Goal: Task Accomplishment & Management: Manage account settings

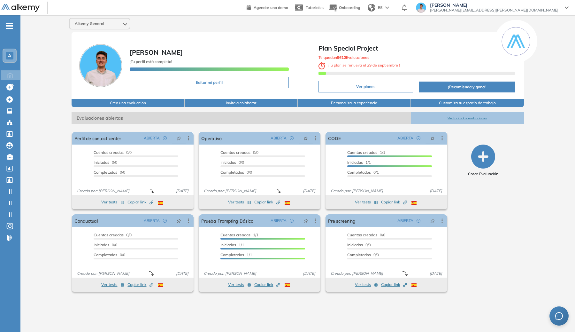
click at [10, 53] on span "A" at bounding box center [9, 55] width 3 height 5
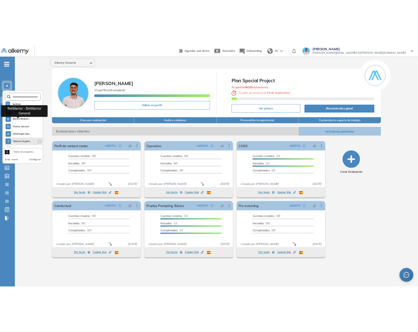
scroll to position [164, 0]
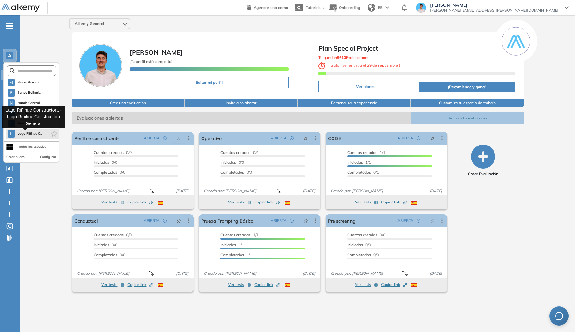
click at [30, 132] on span "Lago Riñihue C..." at bounding box center [30, 133] width 25 height 5
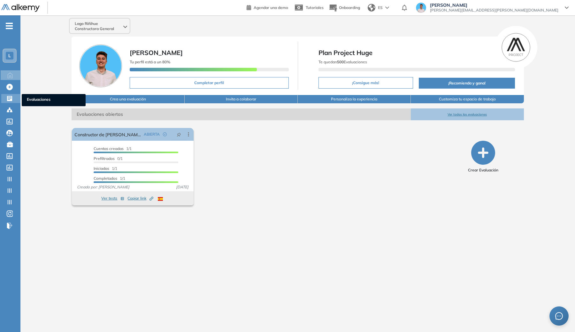
click at [11, 102] on div "Evaluaciones Evaluaciones" at bounding box center [10, 98] width 19 height 9
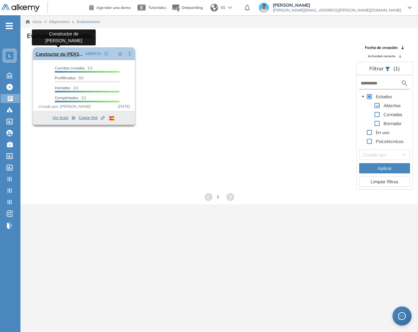
click at [77, 56] on link "Constructor de [PERSON_NAME]" at bounding box center [58, 53] width 47 height 13
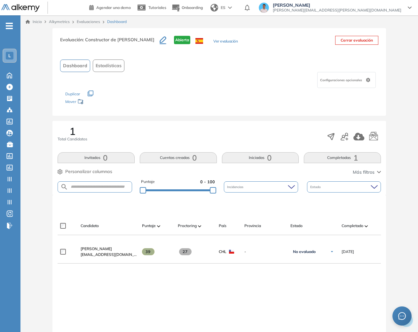
click at [213, 40] on button "Ver evaluación" at bounding box center [225, 41] width 24 height 7
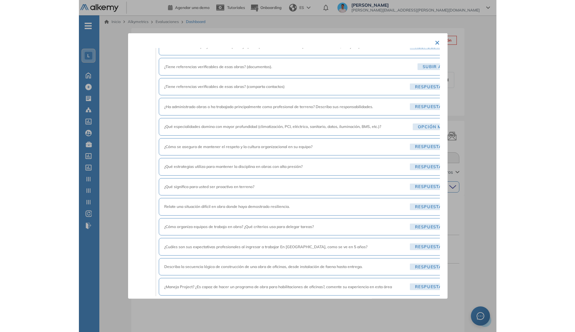
scroll to position [639, 0]
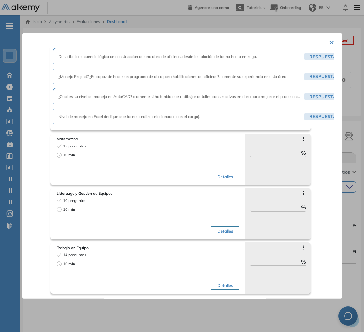
click at [329, 41] on button "×" at bounding box center [331, 42] width 5 height 12
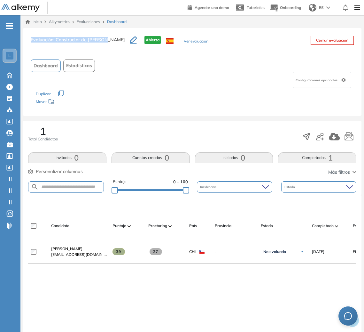
copy h3 "Evaluación : Constructor de Terreno"
drag, startPoint x: 104, startPoint y: 39, endPoint x: 38, endPoint y: 41, distance: 66.2
click at [31, 41] on h3 "Evaluación : Constructor de Terreno" at bounding box center [80, 42] width 99 height 13
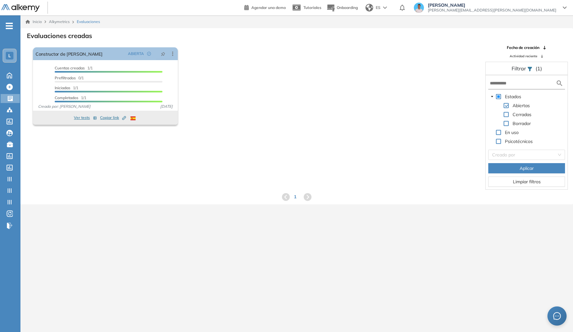
click at [212, 204] on div "Evaluaciones creadas El proctoring será activado ¡Importante!: Los usuarios que…" at bounding box center [296, 116] width 552 height 176
click at [10, 58] on div "L" at bounding box center [10, 56] width 8 height 8
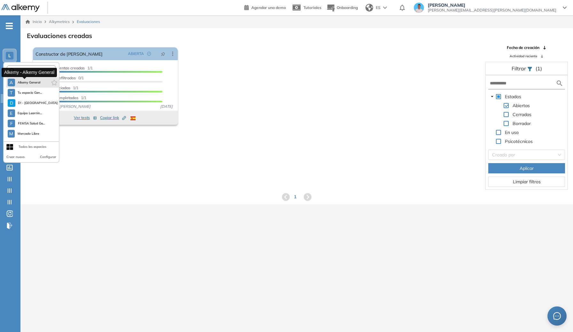
click at [19, 82] on span "Alkemy General" at bounding box center [29, 82] width 23 height 5
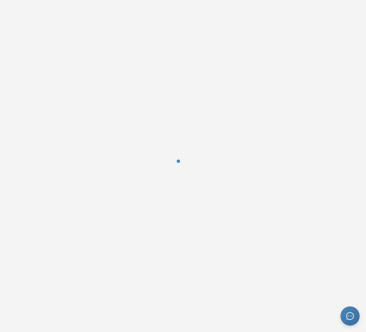
click at [366, 130] on div at bounding box center [183, 166] width 366 height 332
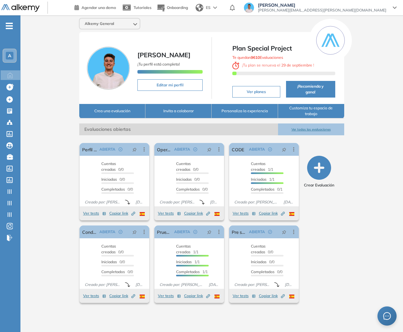
click at [7, 52] on div "A" at bounding box center [10, 56] width 8 height 8
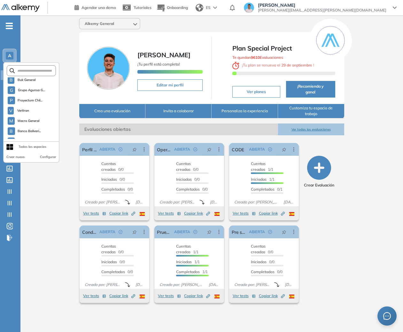
scroll to position [164, 0]
click at [24, 138] on li "L Lago Riñihue C..." at bounding box center [32, 133] width 52 height 10
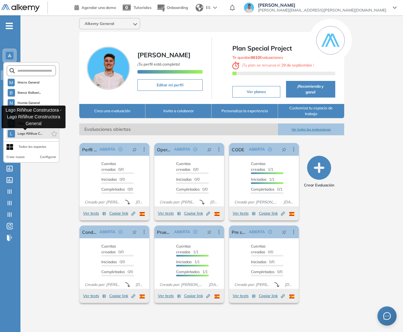
click at [23, 130] on button "L Lago Riñihue C..." at bounding box center [25, 134] width 35 height 8
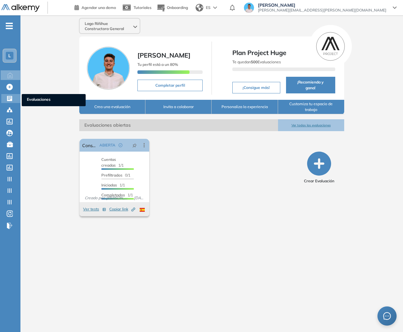
click at [7, 100] on icon at bounding box center [9, 98] width 5 height 5
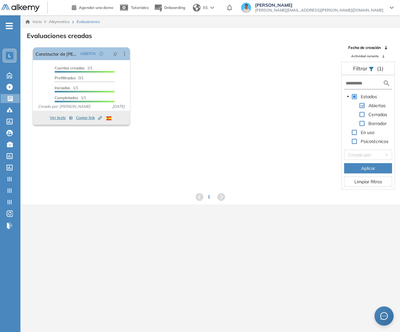
click at [362, 123] on span at bounding box center [362, 123] width 5 height 5
click at [366, 165] on span "Aplicar" at bounding box center [368, 168] width 14 height 7
click at [127, 53] on icon at bounding box center [124, 53] width 6 height 6
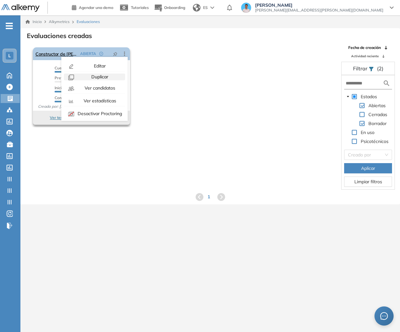
click at [102, 74] on span "Duplicar" at bounding box center [99, 77] width 18 height 6
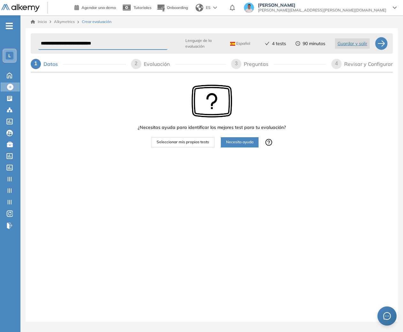
click at [141, 41] on input "**********" at bounding box center [102, 43] width 129 height 12
type input "**********"
click at [350, 63] on div "Revisar y Configurar" at bounding box center [368, 64] width 49 height 10
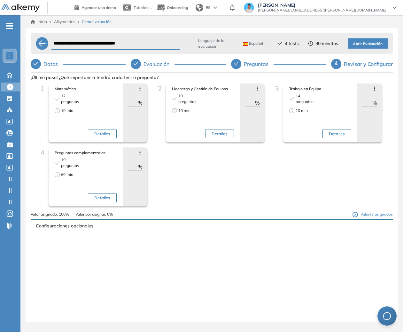
click at [258, 63] on div "Preguntas" at bounding box center [259, 64] width 30 height 10
select select "******"
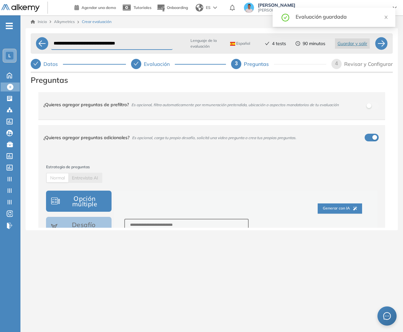
click at [237, 148] on div "¿Quieres agregar preguntas adicionales? Es opcional, carga tu propio desafío, s…" at bounding box center [211, 137] width 347 height 25
click at [254, 111] on div "¿Quieres agregar preguntas de prefiltro? Es opcional, filtra automaticamente po…" at bounding box center [207, 104] width 329 height 17
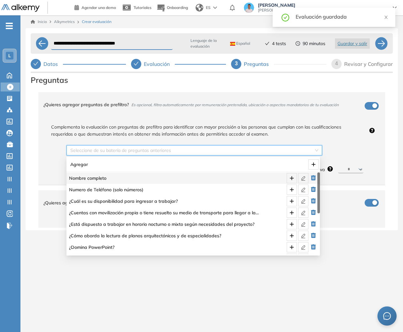
click at [286, 152] on input "search" at bounding box center [191, 150] width 243 height 10
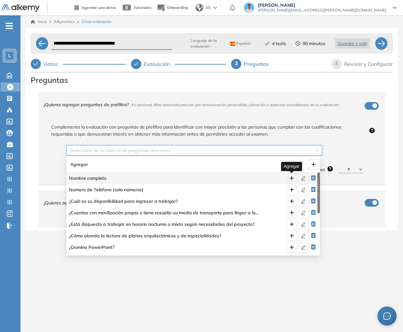
click at [291, 177] on icon "plus" at bounding box center [291, 178] width 0 height 4
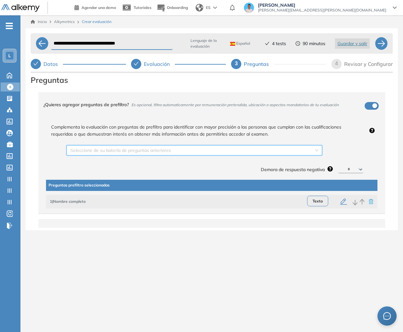
click at [288, 153] on input "search" at bounding box center [191, 150] width 243 height 10
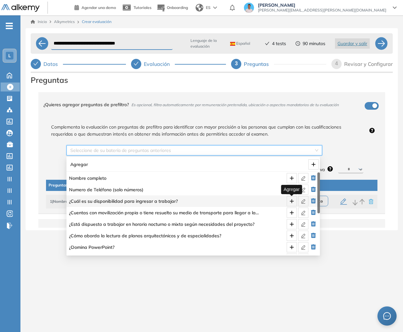
click at [289, 201] on icon "plus" at bounding box center [291, 200] width 5 height 5
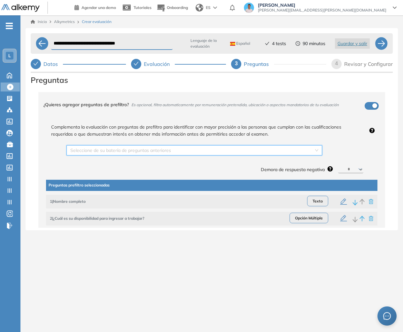
click at [281, 152] on input "search" at bounding box center [191, 150] width 243 height 10
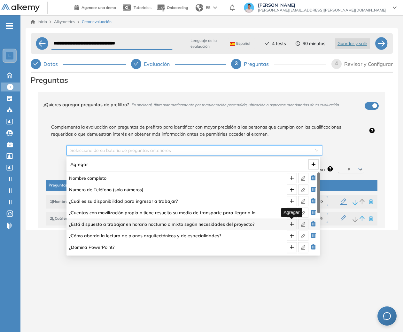
click at [291, 224] on icon "plus" at bounding box center [291, 224] width 0 height 4
click at [268, 147] on input "search" at bounding box center [191, 150] width 243 height 10
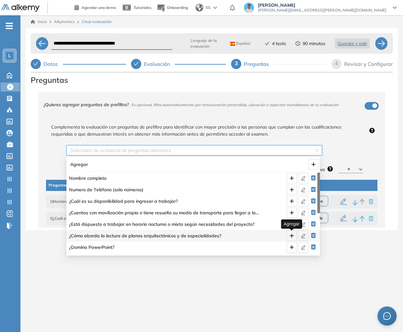
click at [288, 235] on span "plus" at bounding box center [292, 235] width 10 height 5
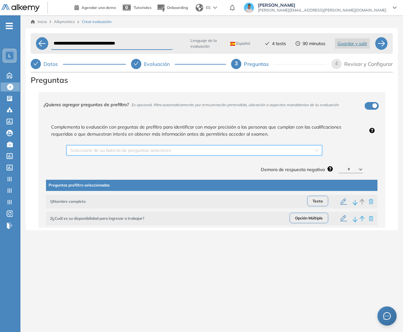
click at [349, 171] on select "********* ****** ****** ****** ******" at bounding box center [350, 169] width 25 height 8
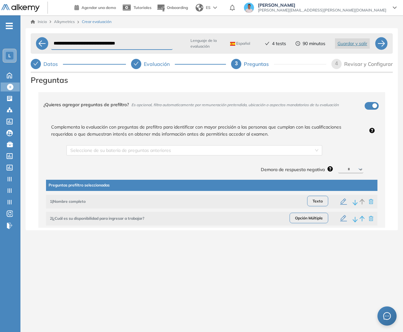
select select "**"
click at [338, 165] on select "********* ****** ****** ****** ******" at bounding box center [350, 169] width 25 height 8
click at [364, 62] on div "Revisar y Configurar" at bounding box center [368, 64] width 49 height 10
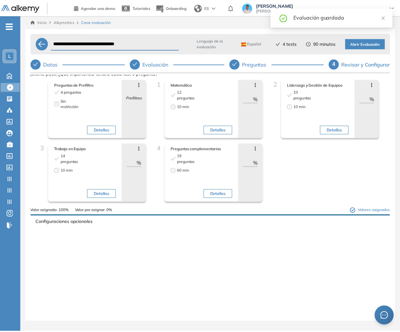
scroll to position [6, 0]
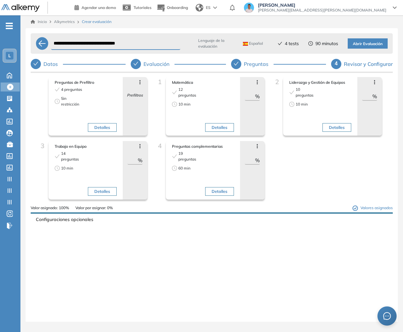
click at [248, 94] on input "**" at bounding box center [250, 96] width 10 height 8
type input "**"
click at [364, 93] on input "**" at bounding box center [367, 96] width 10 height 8
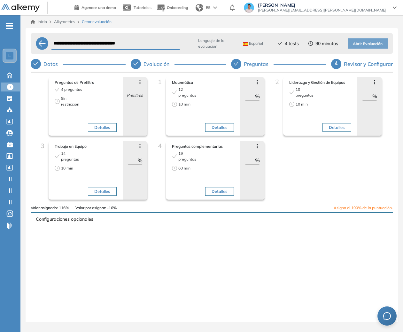
type input "**"
click at [131, 160] on input "**" at bounding box center [132, 160] width 10 height 8
click at [131, 160] on input "***" at bounding box center [132, 160] width 10 height 8
type input "**"
click at [248, 160] on input "**" at bounding box center [250, 160] width 10 height 8
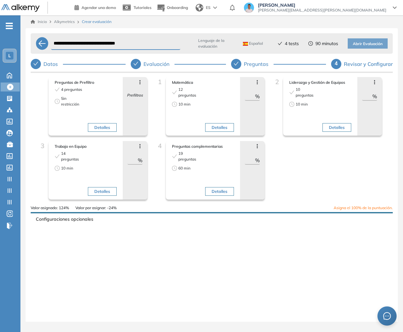
click at [248, 160] on input "**" at bounding box center [250, 160] width 10 height 8
type input "*"
click at [301, 171] on div "Preguntas de Prefiltro 4 preguntas Sin restricción Detalles Avanzar posición Re…" at bounding box center [212, 141] width 352 height 128
click at [368, 39] on button "Abrir Evaluación" at bounding box center [368, 43] width 40 height 10
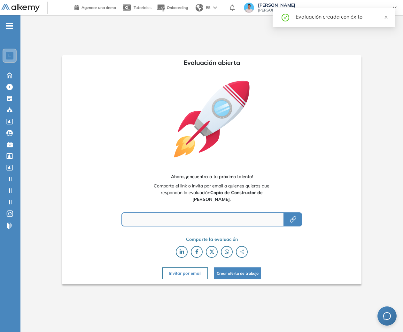
type input "**********"
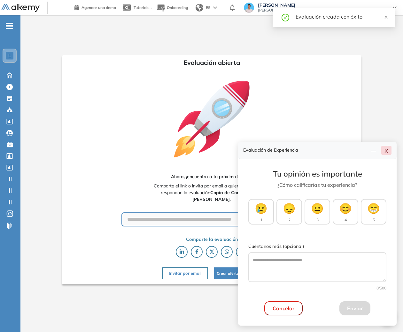
click at [388, 149] on icon "close" at bounding box center [386, 150] width 5 height 5
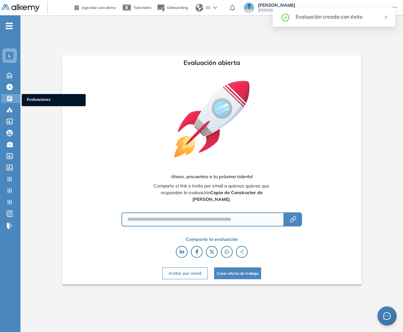
click at [14, 100] on div at bounding box center [10, 98] width 8 height 8
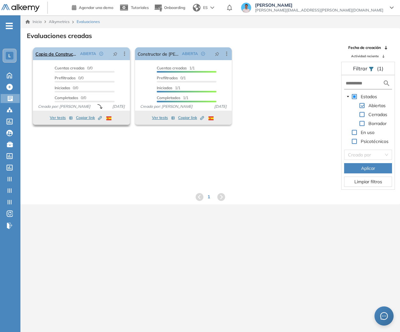
click at [123, 54] on icon at bounding box center [124, 53] width 6 height 6
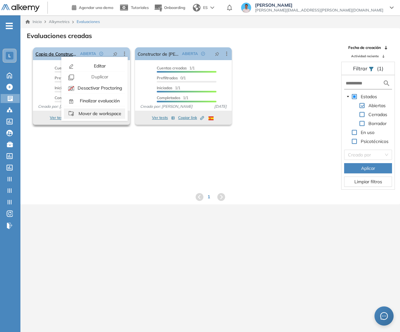
click at [107, 111] on span "Mover de workspace" at bounding box center [99, 114] width 44 height 6
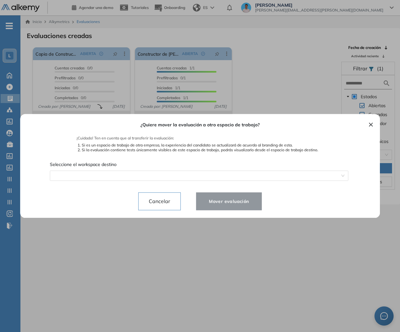
click at [146, 169] on div "Seleccione el workspace destino" at bounding box center [204, 172] width 330 height 26
click at [145, 175] on span at bounding box center [199, 176] width 291 height 10
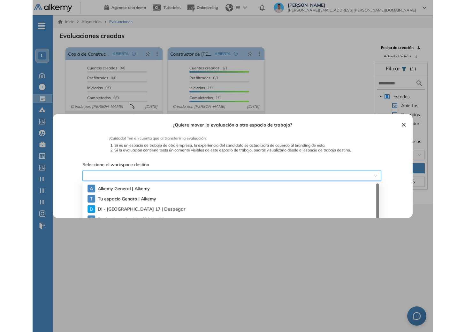
scroll to position [7, 0]
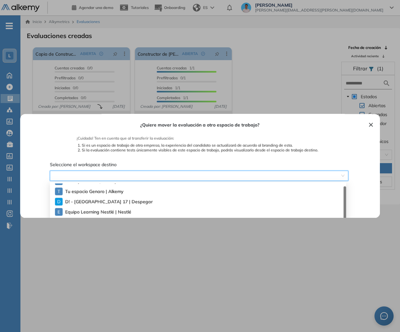
click at [117, 189] on span "Tu espacio Genaro | Alkemy" at bounding box center [90, 191] width 51 height 7
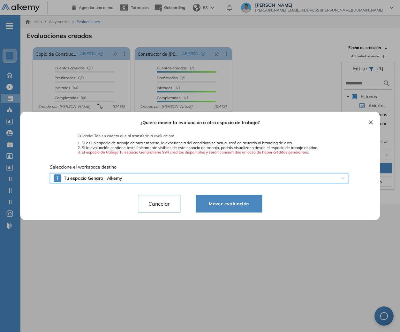
click at [212, 201] on span "Mover evaluación" at bounding box center [229, 204] width 50 height 8
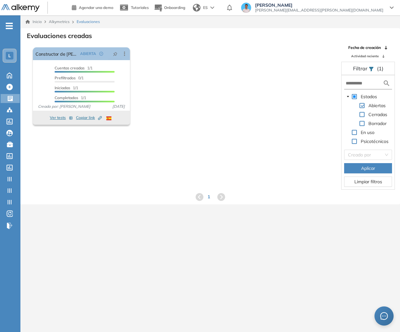
click at [9, 56] on span "L" at bounding box center [9, 55] width 3 height 5
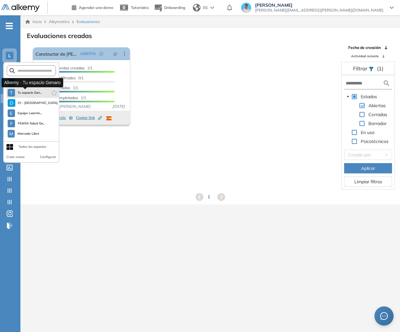
click at [32, 90] on span "Tu espacio Gen..." at bounding box center [30, 92] width 25 height 5
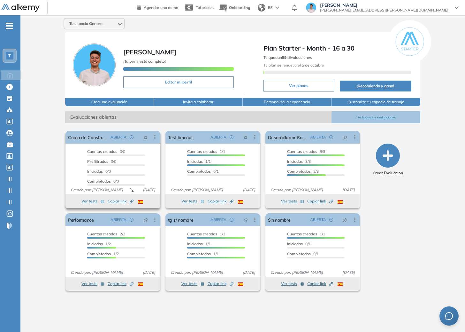
click at [88, 201] on button "Ver tests" at bounding box center [92, 201] width 23 height 8
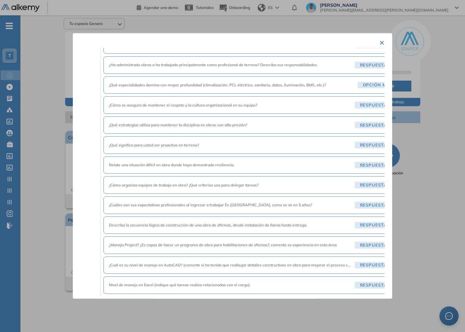
scroll to position [519, 0]
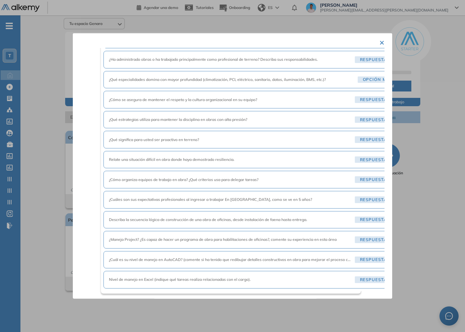
drag, startPoint x: 148, startPoint y: 292, endPoint x: 215, endPoint y: 296, distance: 67.9
click at [215, 296] on div "× Copia de Constructor de Terreno Prueba Tests seleccionados: 5 Duración total:…" at bounding box center [232, 165] width 319 height 265
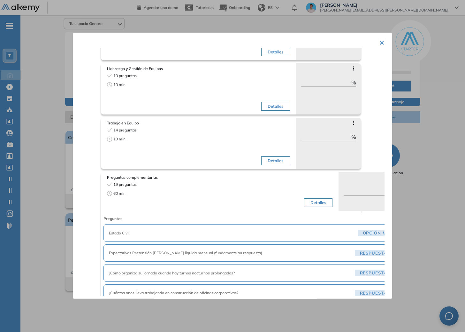
scroll to position [202, 0]
click at [296, 219] on span "Preguntas" at bounding box center [244, 220] width 281 height 6
click at [310, 202] on button "Detalles" at bounding box center [318, 203] width 28 height 9
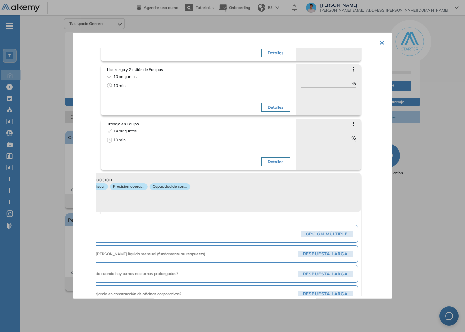
click at [294, 202] on div "Todos los roles" at bounding box center [202, 204] width 307 height 9
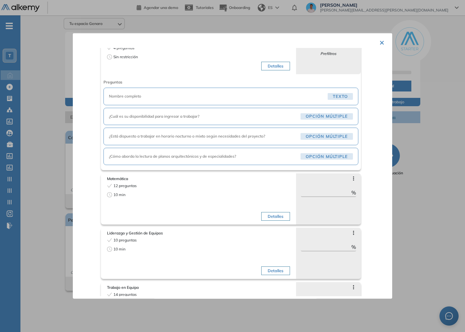
click at [215, 183] on div "Detalles" at bounding box center [245, 203] width 90 height 40
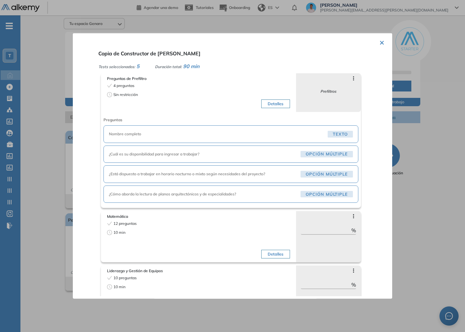
scroll to position [0, 0]
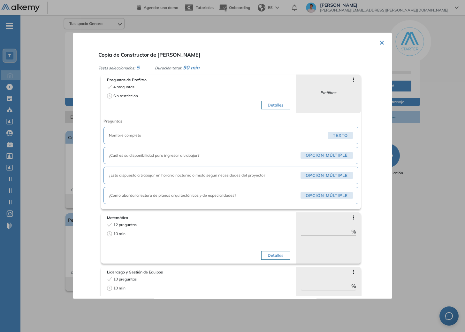
click at [271, 109] on div "Detalles" at bounding box center [245, 98] width 90 height 28
click at [271, 106] on button "Detalles" at bounding box center [275, 104] width 28 height 9
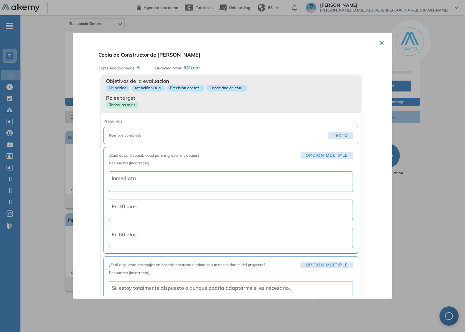
click at [277, 91] on div "Velocidad Atención visual Precisión operat... Capacidad de con..." at bounding box center [231, 89] width 250 height 9
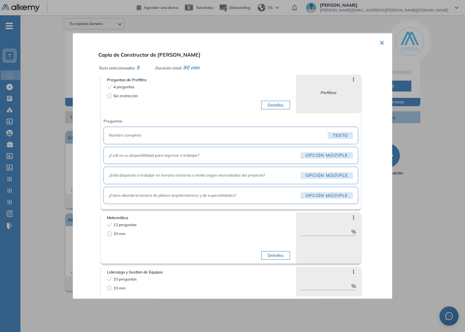
click at [416, 162] on div at bounding box center [232, 166] width 465 height 332
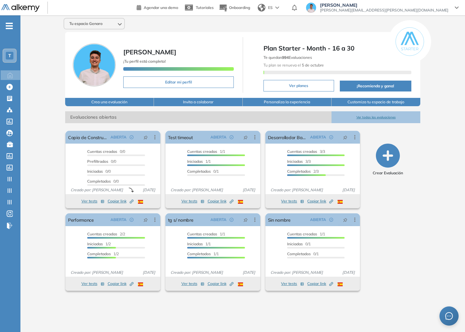
click at [10, 55] on span "T" at bounding box center [9, 55] width 3 height 5
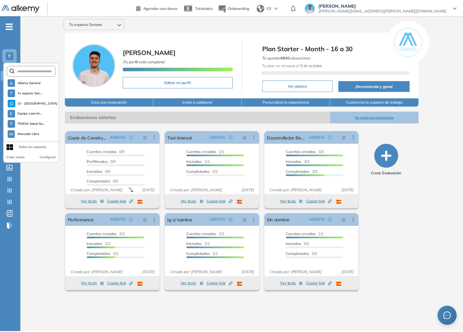
scroll to position [164, 0]
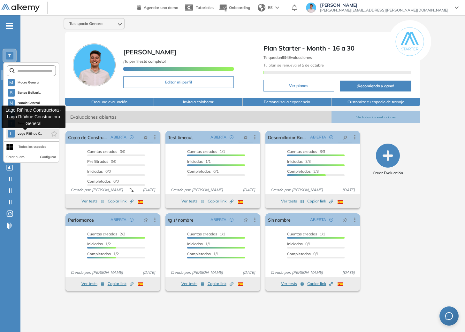
click at [30, 133] on span "Lago Riñihue C..." at bounding box center [30, 133] width 25 height 5
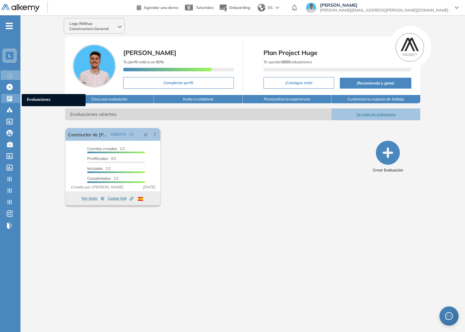
click at [13, 101] on div at bounding box center [10, 98] width 8 height 8
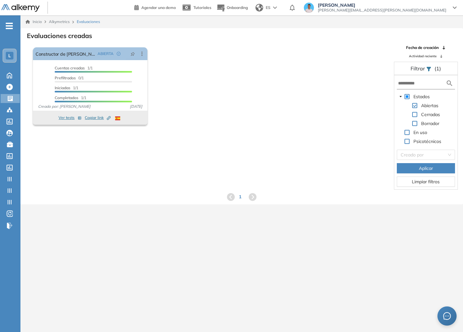
click at [410, 122] on span at bounding box center [408, 123] width 8 height 8
click at [411, 123] on span at bounding box center [408, 123] width 8 height 8
click at [413, 123] on span at bounding box center [414, 123] width 5 height 5
click at [417, 115] on span at bounding box center [414, 114] width 5 height 5
click at [423, 168] on span "Aplicar" at bounding box center [426, 168] width 14 height 7
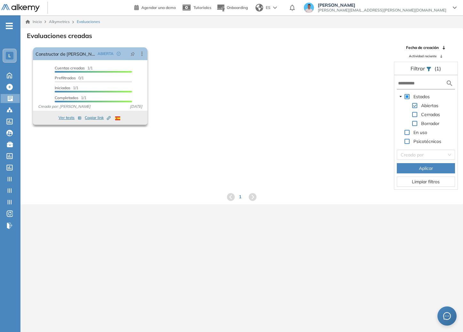
click at [62, 120] on button "Ver tests" at bounding box center [69, 118] width 23 height 8
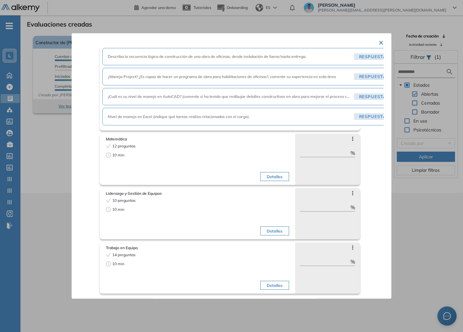
scroll to position [15, 0]
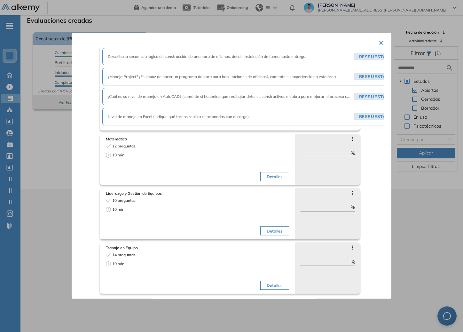
drag, startPoint x: 411, startPoint y: 230, endPoint x: 376, endPoint y: 249, distance: 39.3
click at [411, 230] on div at bounding box center [231, 166] width 463 height 332
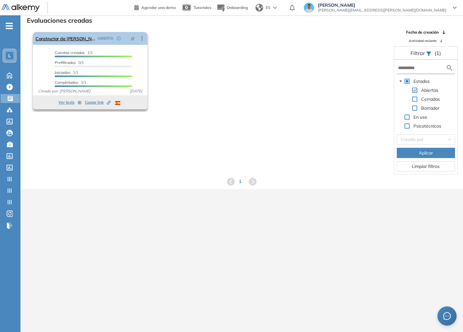
click at [142, 39] on icon at bounding box center [142, 38] width 6 height 6
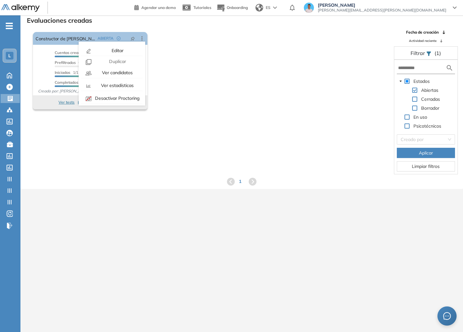
drag, startPoint x: 396, startPoint y: 218, endPoint x: 401, endPoint y: 218, distance: 5.5
click at [396, 218] on div "Inicio Alkymetrics Evaluaciones Evaluaciones creadas El proctoring será activad…" at bounding box center [241, 166] width 442 height 332
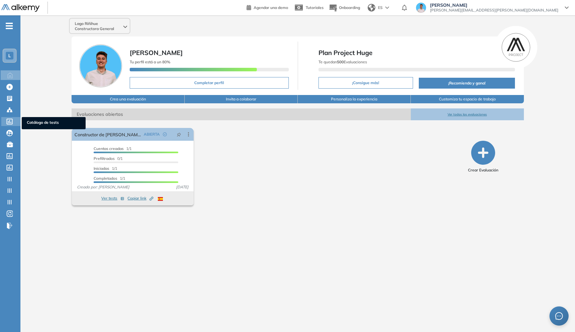
click at [14, 119] on div at bounding box center [10, 121] width 8 height 8
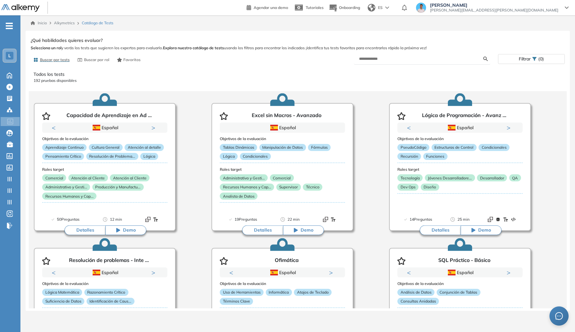
click at [7, 54] on div "L" at bounding box center [10, 56] width 8 height 8
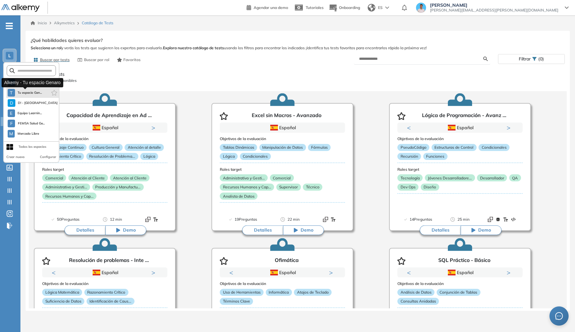
click at [20, 90] on span "Tu espacio Gen..." at bounding box center [30, 92] width 25 height 5
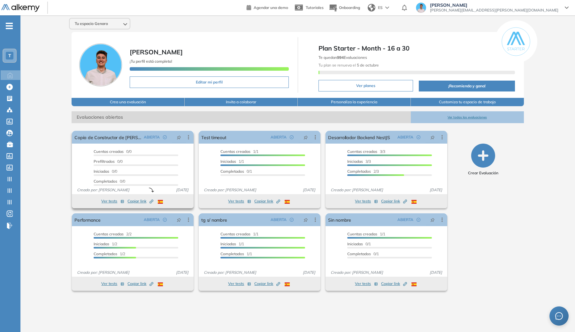
click at [141, 199] on span "Copiar link Created by potrace 1.16, written by Peter Selinger 2001-2019" at bounding box center [140, 201] width 26 height 6
click at [104, 139] on link "Copia de Constructor de Terreno Prueba" at bounding box center [107, 137] width 67 height 13
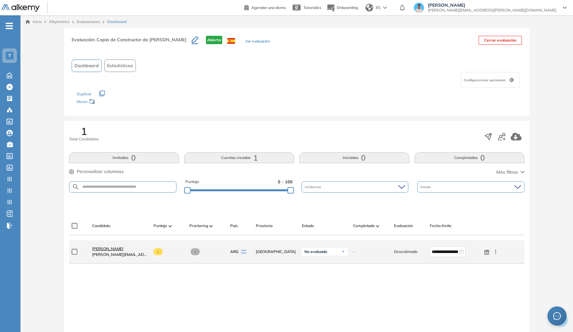
click at [106, 247] on span "[PERSON_NAME]" at bounding box center [107, 248] width 31 height 5
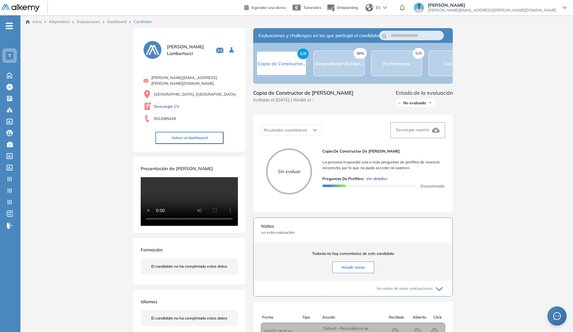
click at [379, 181] on span "Ver detalles" at bounding box center [376, 179] width 21 height 6
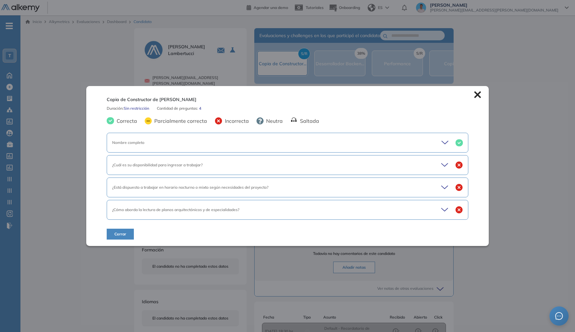
click at [245, 163] on div "¿Cuál es su disponibilidad para ingresar a trabajar?" at bounding box center [270, 165] width 316 height 6
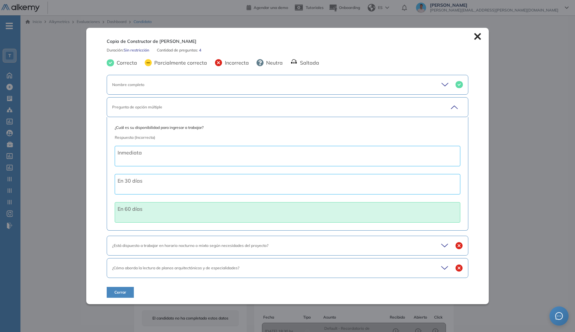
click at [243, 118] on div "¿Cuál es su disponibilidad para ingresar a trabajar? Respuesta (Incorrecta) Inm…" at bounding box center [288, 173] width 362 height 113
drag, startPoint x: 247, startPoint y: 160, endPoint x: 254, endPoint y: 140, distance: 20.9
click at [247, 159] on div "Inmediata" at bounding box center [288, 156] width 346 height 20
click at [262, 114] on div "Pregunta de opción múltiple" at bounding box center [288, 107] width 362 height 20
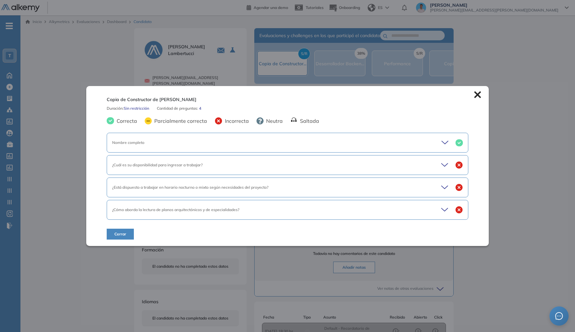
click at [249, 181] on div "¿Está dispuesto a trabajar en horario nocturno o mixto según necesidades del pr…" at bounding box center [288, 187] width 362 height 20
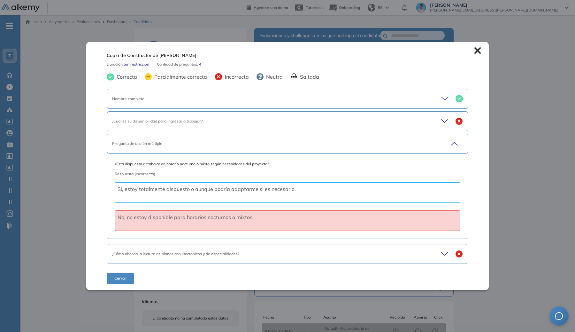
click at [257, 145] on div "Pregunta de opción múltiple" at bounding box center [270, 144] width 316 height 6
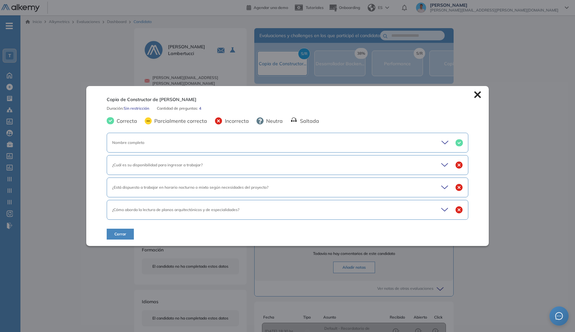
click at [246, 216] on div "¿Cómo aborda la lectura de planos arquitectónicos y de especialidades?" at bounding box center [288, 210] width 362 height 20
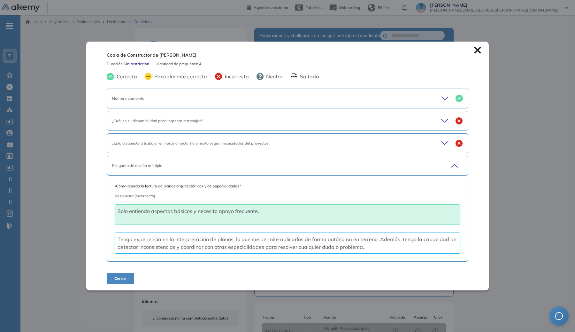
click at [262, 167] on div "Pregunta de opción múltiple" at bounding box center [270, 166] width 316 height 6
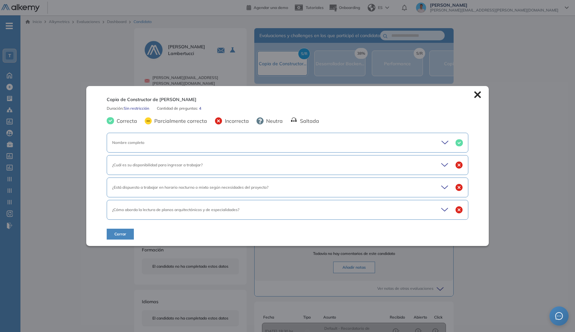
click at [123, 231] on span "Cerrar" at bounding box center [120, 234] width 12 height 6
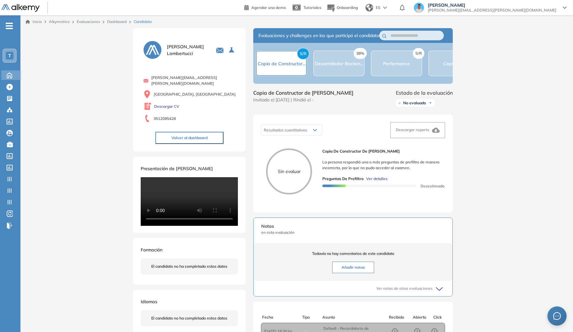
click at [6, 78] on icon at bounding box center [9, 75] width 11 height 8
